Goal: Task Accomplishment & Management: Complete application form

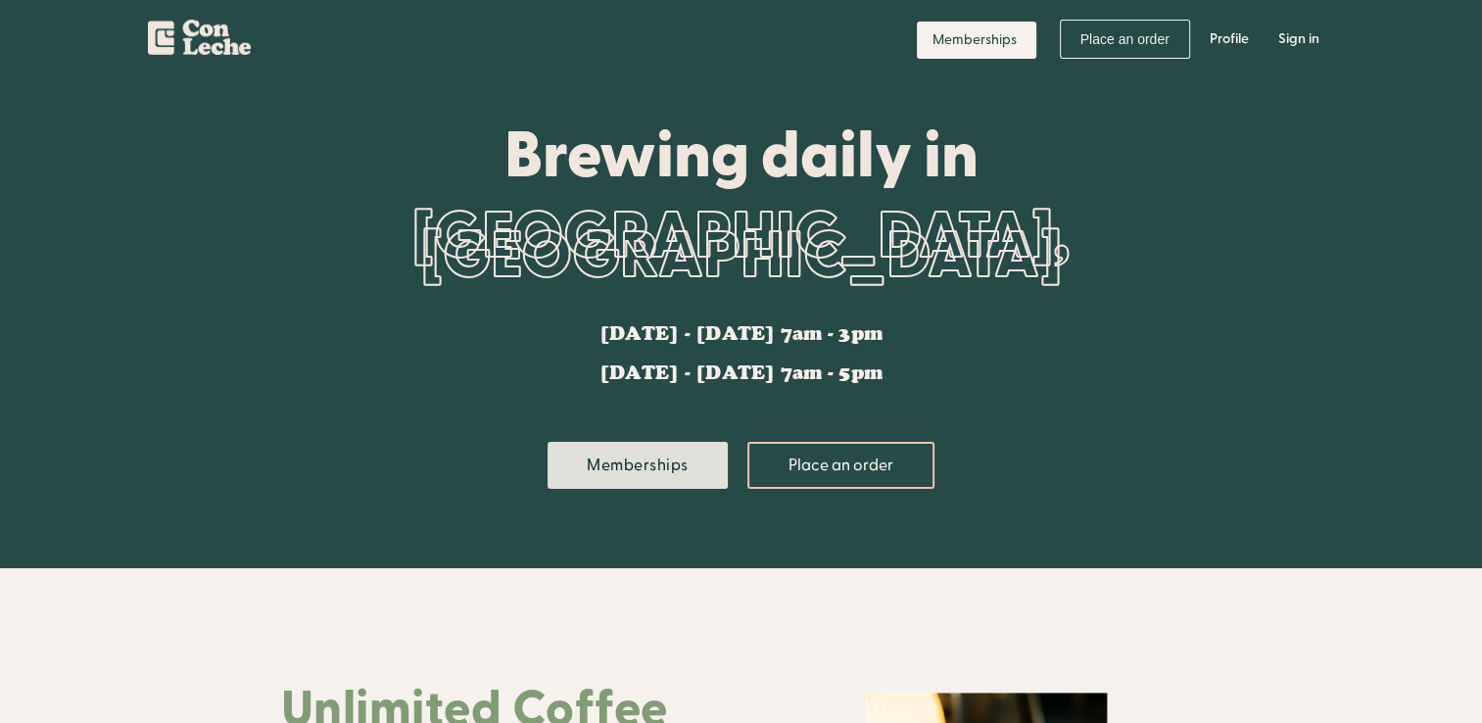
click at [660, 459] on link "Memberships" at bounding box center [638, 465] width 180 height 47
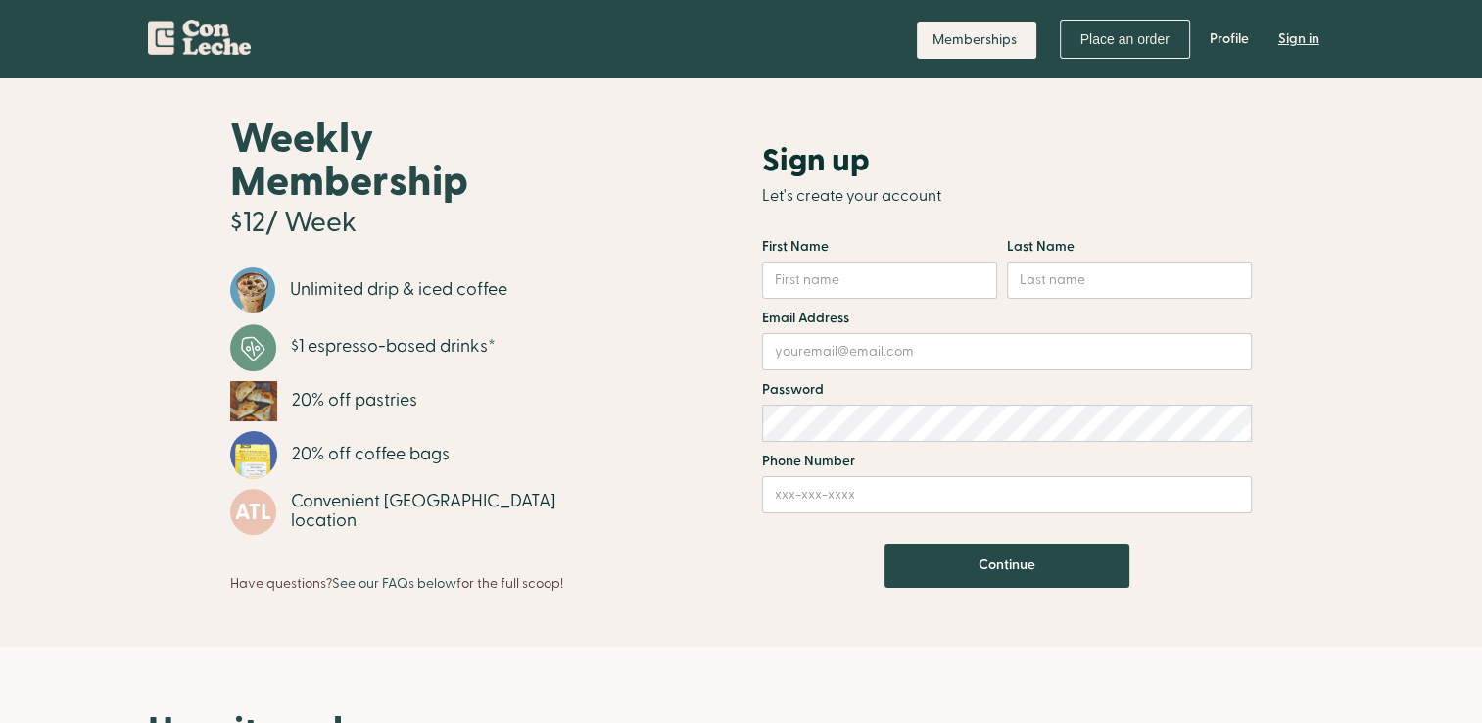
click at [1292, 37] on link "Sign in" at bounding box center [1299, 39] width 71 height 59
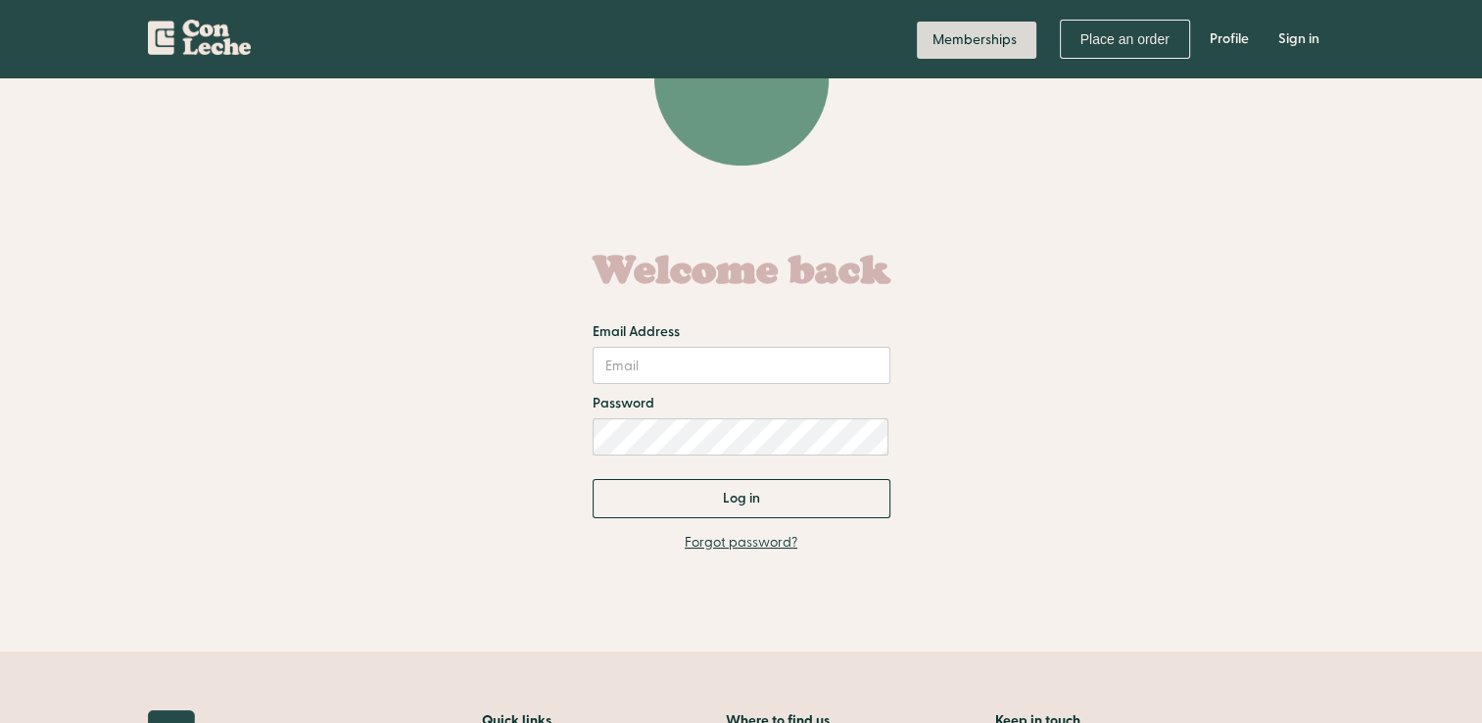
click at [993, 44] on link "Memberships" at bounding box center [977, 40] width 120 height 37
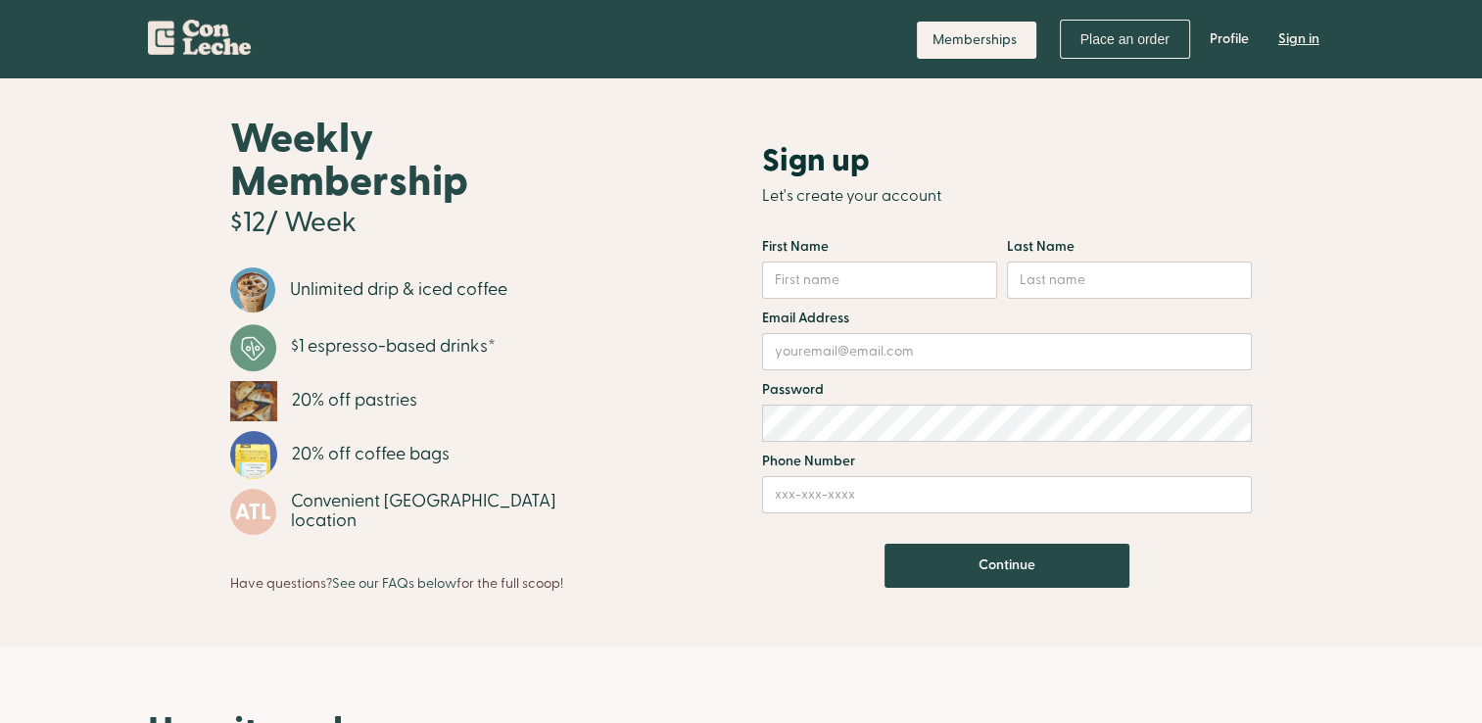
click at [1295, 29] on link "Sign in" at bounding box center [1299, 39] width 71 height 59
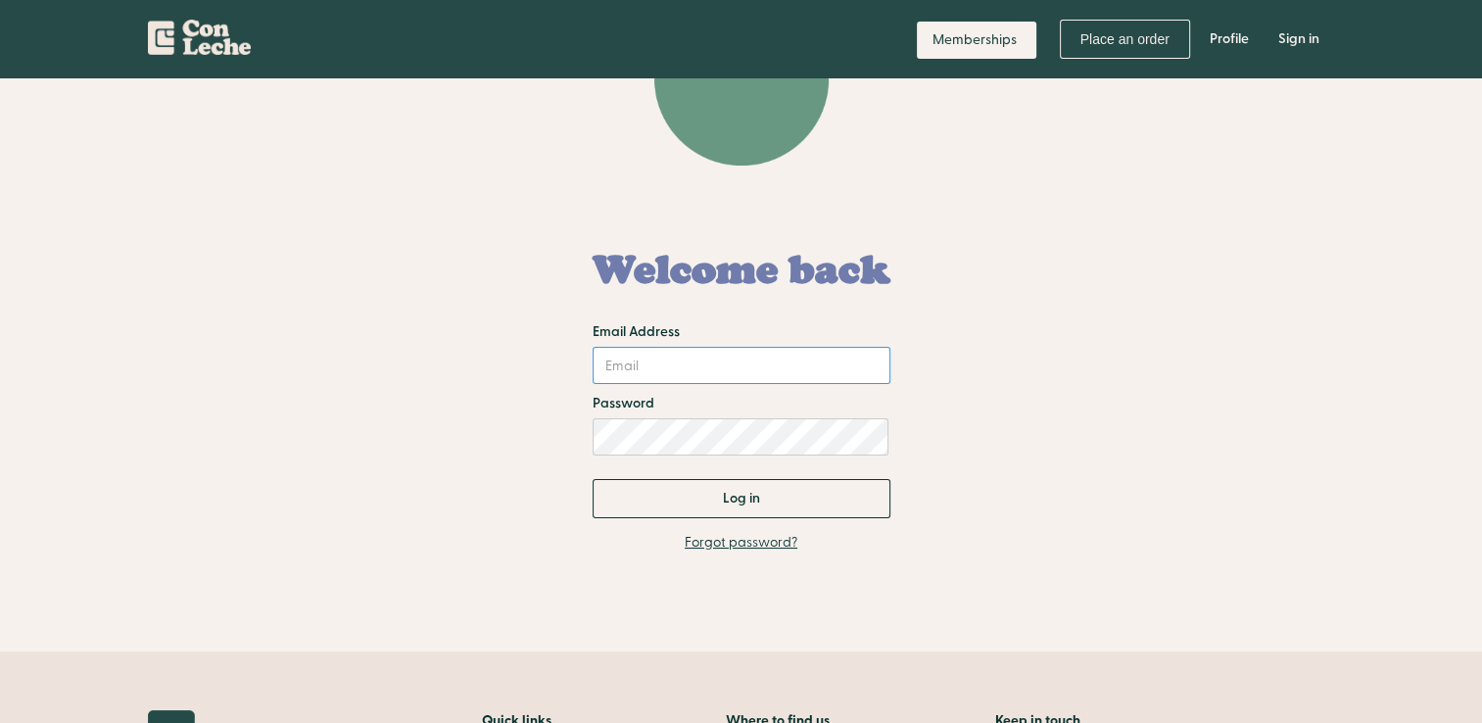
click at [648, 355] on input "Email Address" at bounding box center [742, 365] width 298 height 37
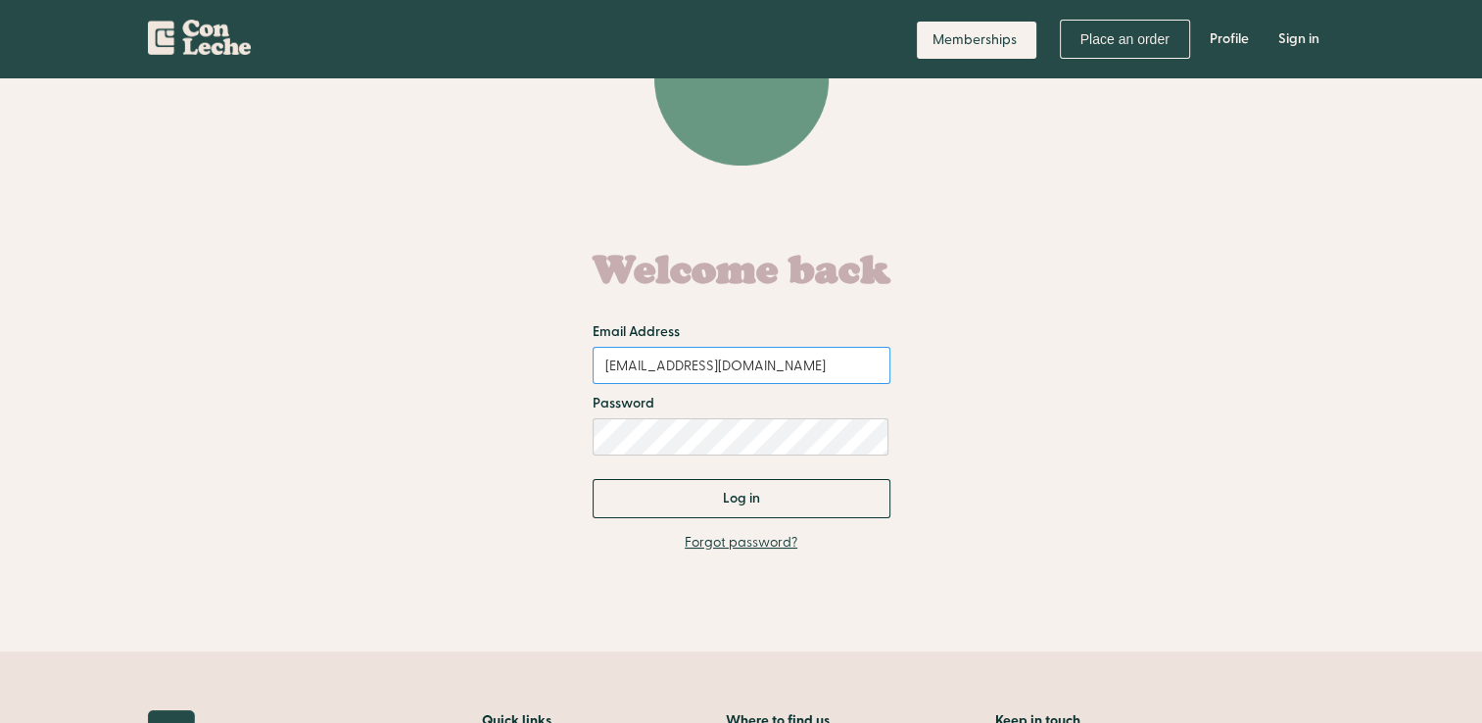
type input "[EMAIL_ADDRESS][DOMAIN_NAME]"
